Goal: Task Accomplishment & Management: Use online tool/utility

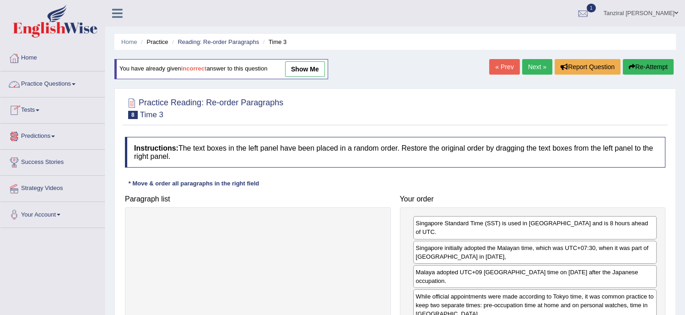
click at [34, 107] on link "Tests" at bounding box center [52, 108] width 104 height 23
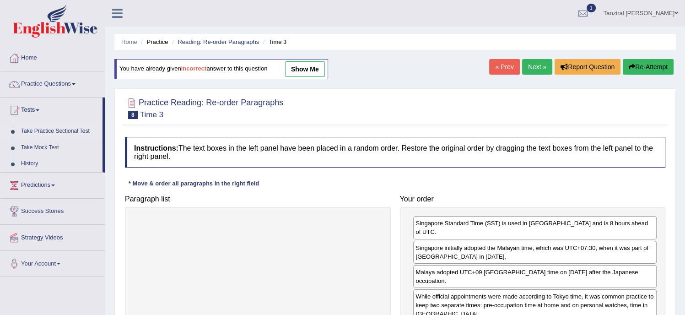
click at [53, 127] on link "Take Practice Sectional Test" at bounding box center [60, 131] width 86 height 16
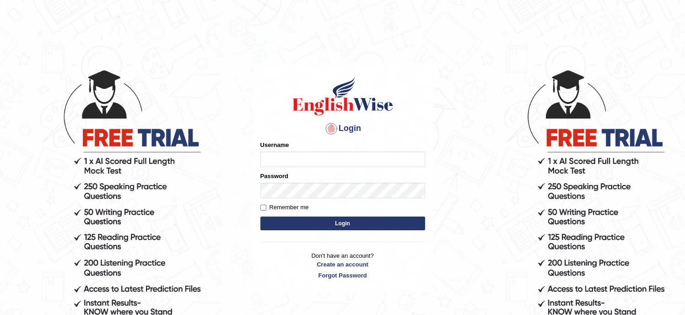
type input "Tanziral"
click at [335, 225] on button "Login" at bounding box center [342, 223] width 165 height 14
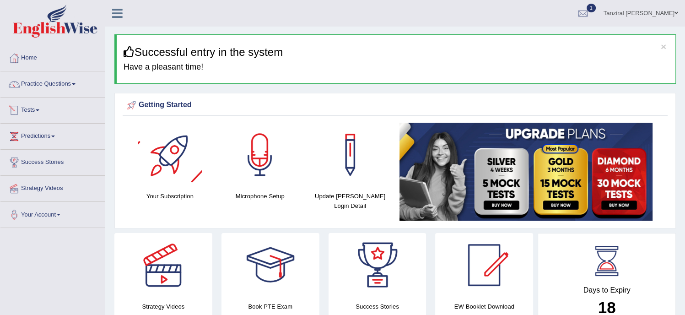
click at [35, 109] on link "Tests" at bounding box center [52, 108] width 104 height 23
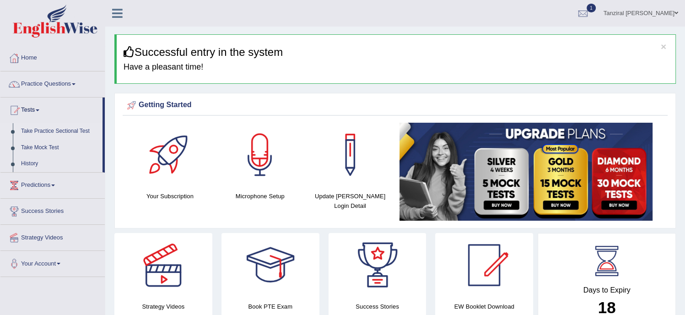
click at [54, 131] on link "Take Practice Sectional Test" at bounding box center [60, 131] width 86 height 16
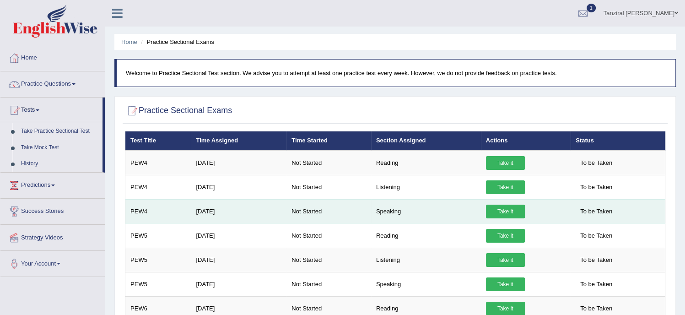
click at [506, 214] on link "Take it" at bounding box center [505, 211] width 39 height 14
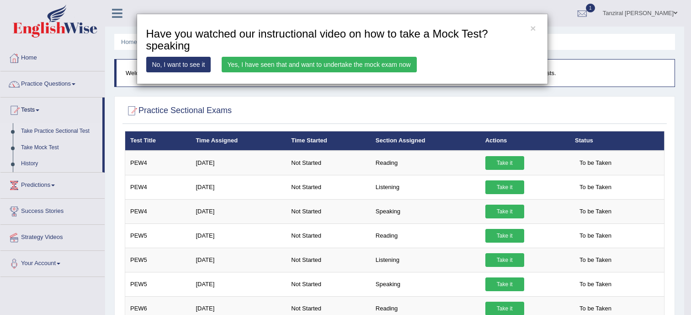
click at [368, 62] on link "Yes, I have seen that and want to undertake the mock exam now" at bounding box center [319, 65] width 195 height 16
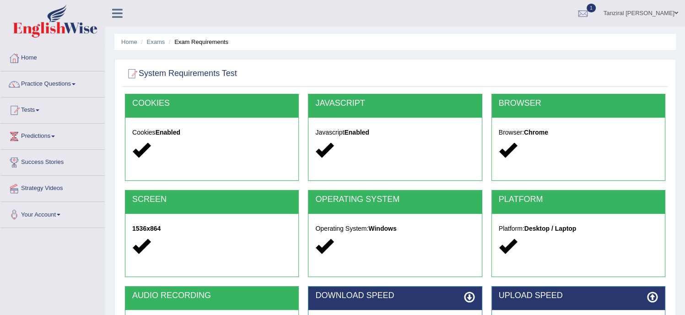
scroll to position [166, 0]
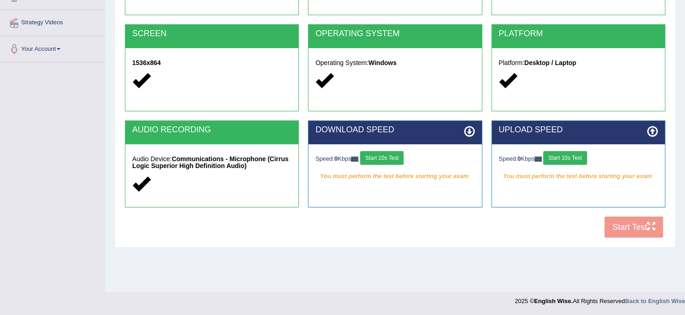
click at [382, 159] on button "Start 10s Test" at bounding box center [381, 158] width 43 height 14
click at [564, 160] on button "Start 10s Test" at bounding box center [564, 158] width 43 height 14
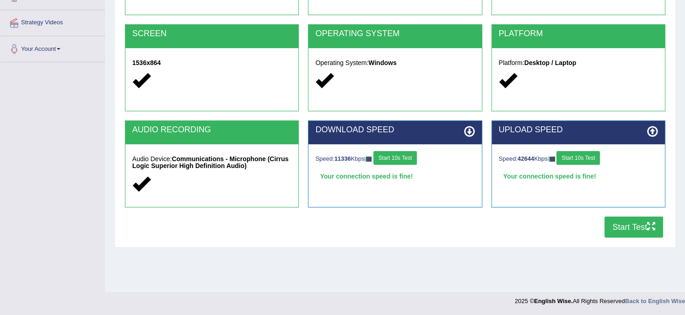
click at [647, 228] on icon "button" at bounding box center [651, 226] width 8 height 8
